Goal: Task Accomplishment & Management: Use online tool/utility

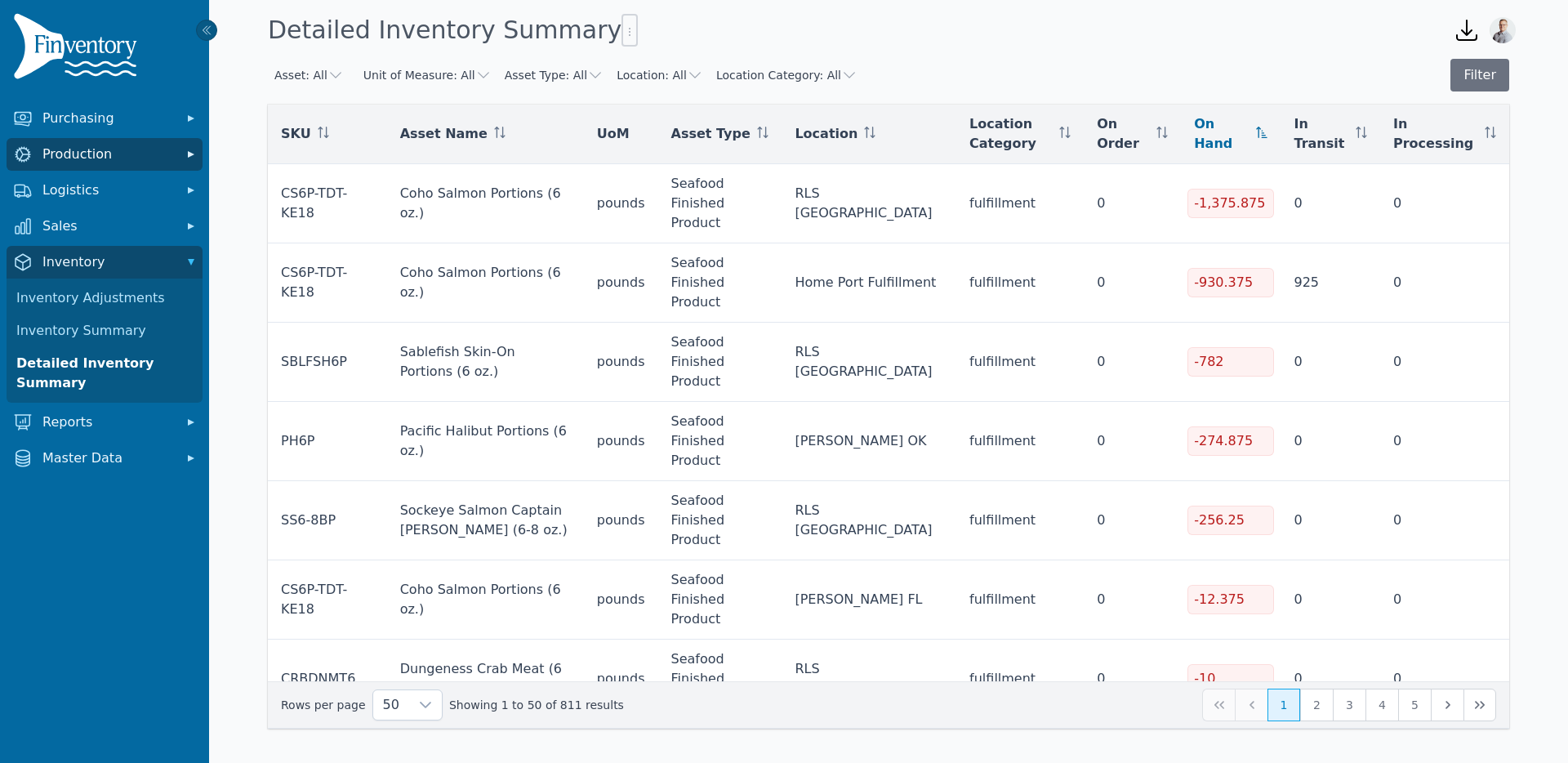
click at [80, 158] on span "Production" at bounding box center [107, 154] width 130 height 20
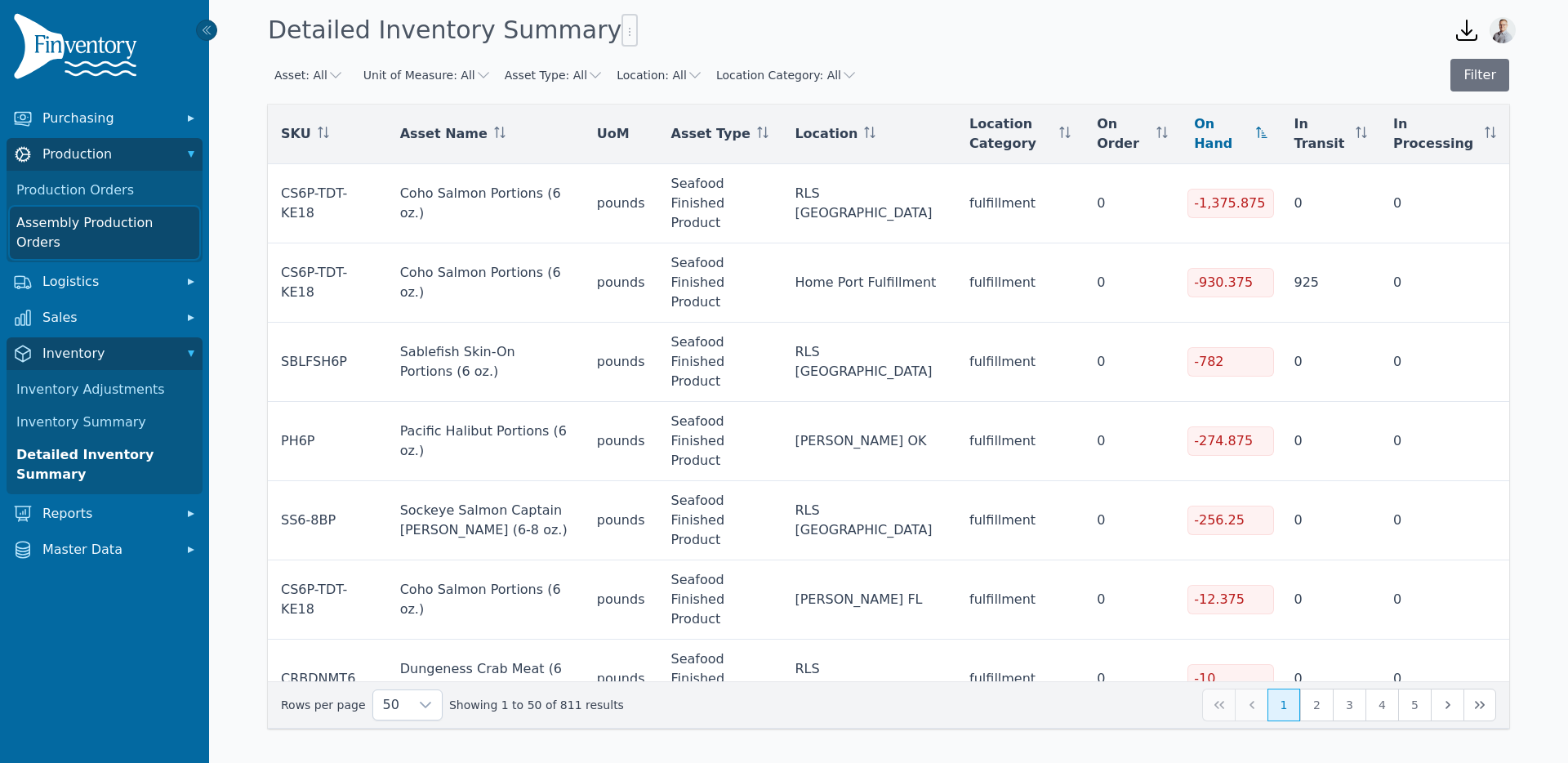
click at [99, 222] on link "Assembly Production Orders" at bounding box center [105, 232] width 189 height 52
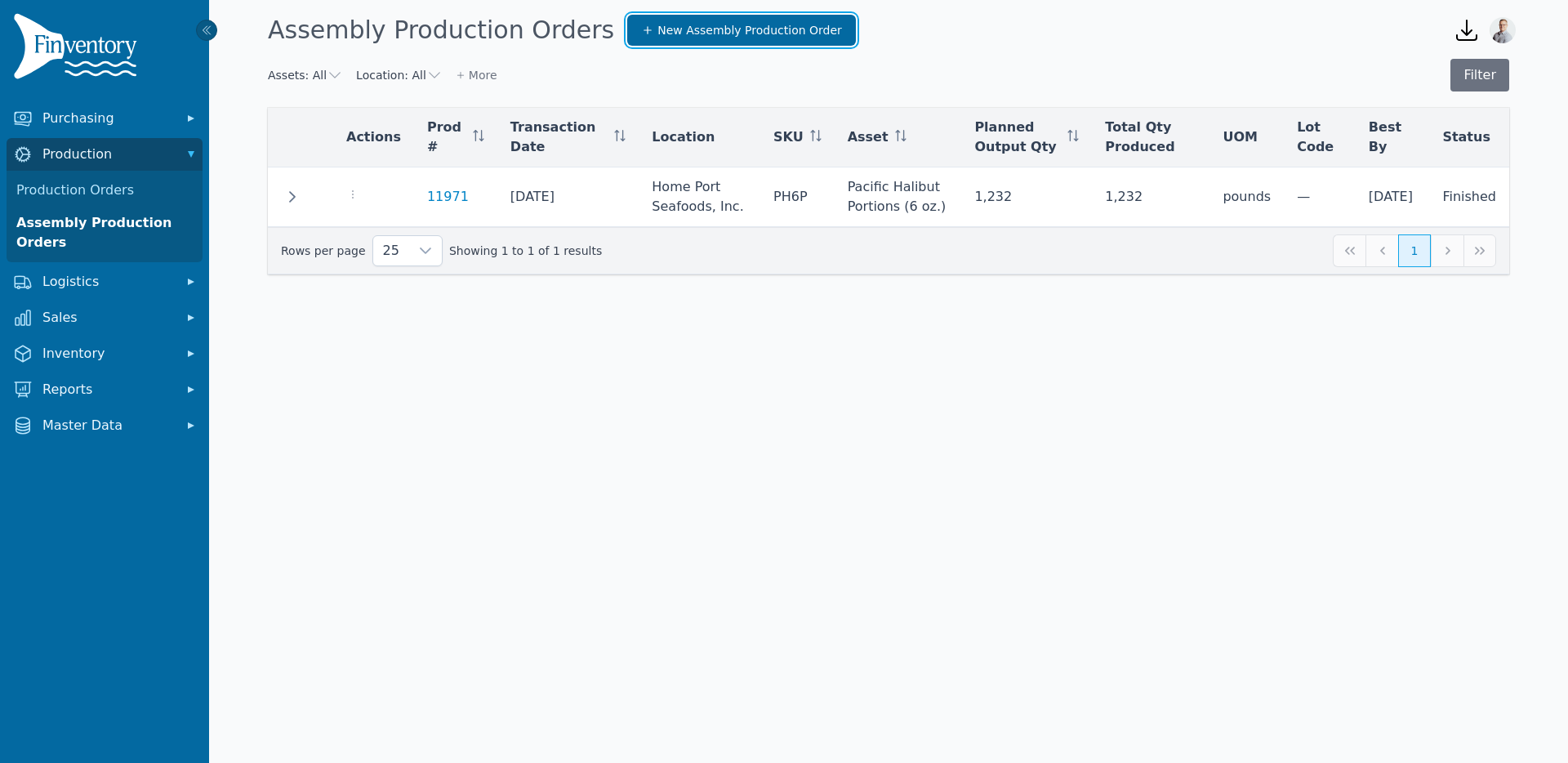
click at [657, 32] on span "New Assembly Production Order" at bounding box center [750, 31] width 184 height 17
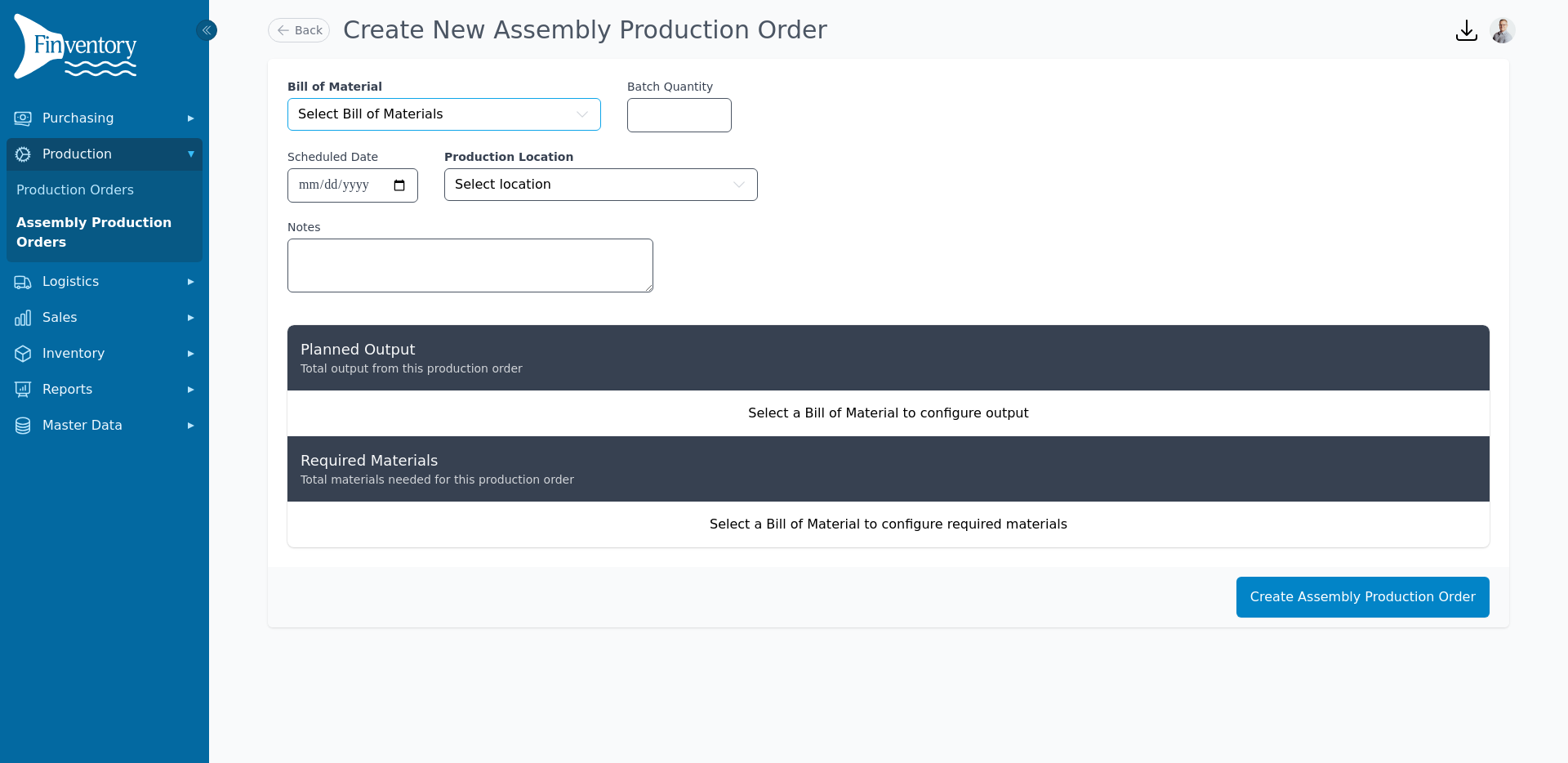
click at [415, 112] on span "Select Bill of Materials" at bounding box center [370, 115] width 145 height 20
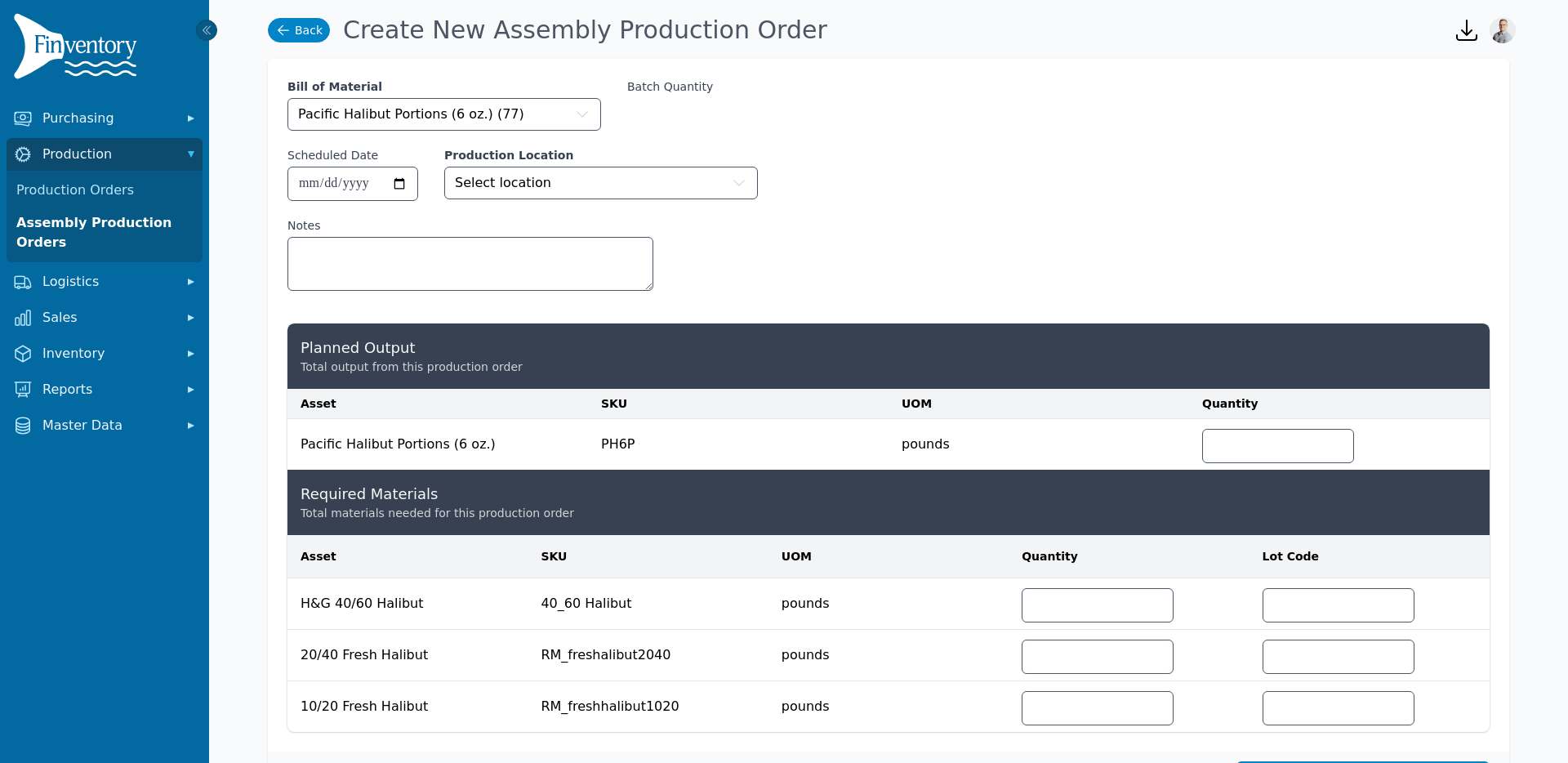
click at [305, 30] on link "Back" at bounding box center [299, 31] width 62 height 25
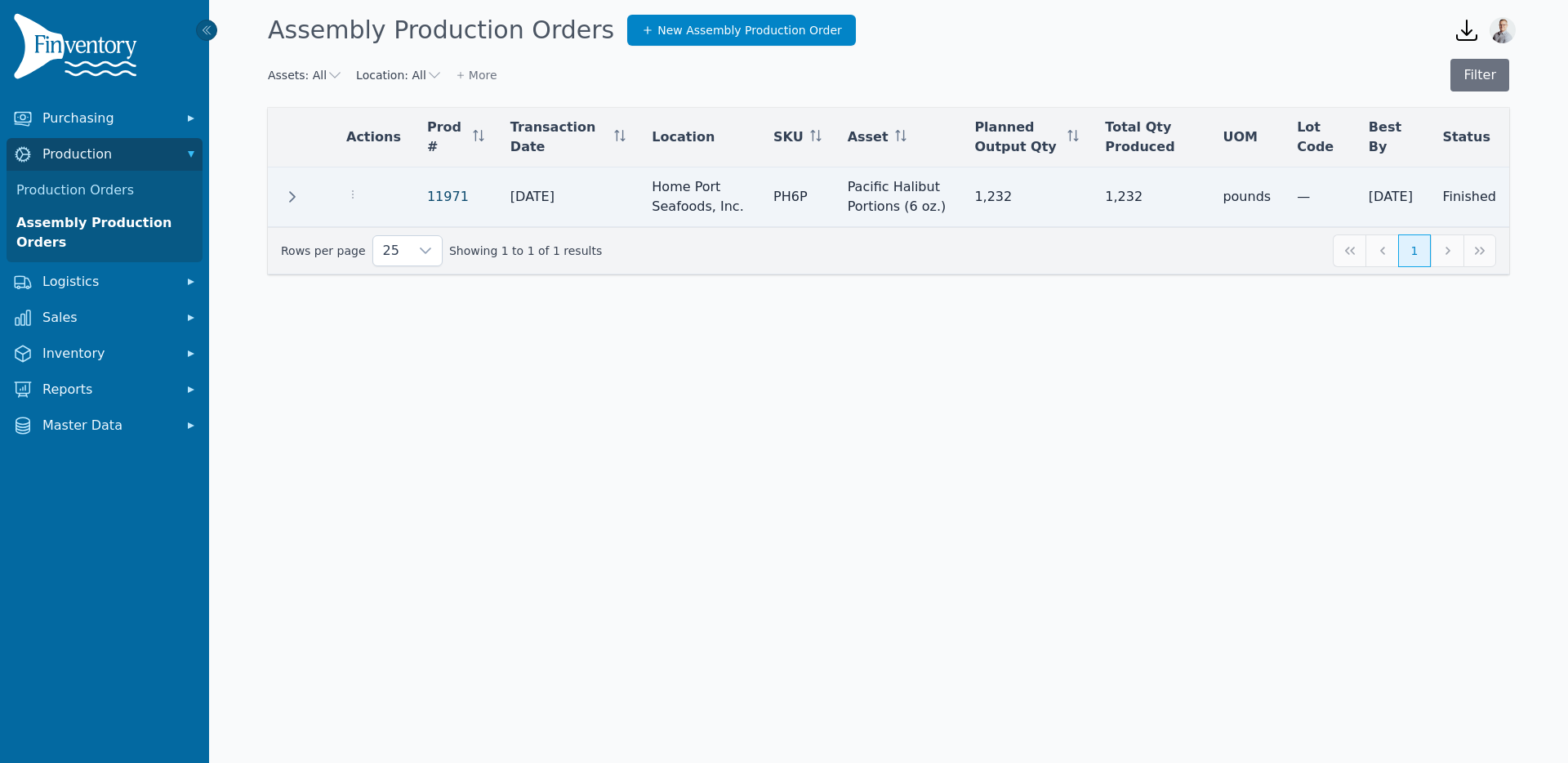
click at [439, 196] on link "11971" at bounding box center [448, 196] width 42 height 16
